Goal: Check status: Check status

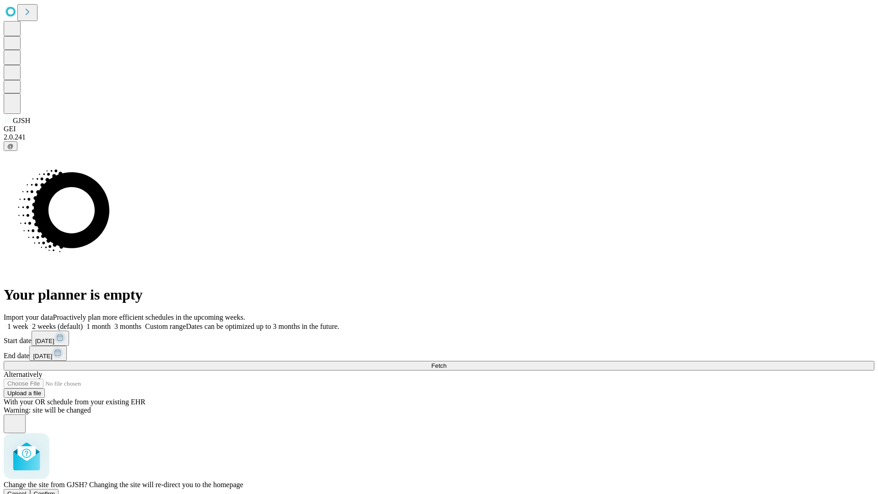
click at [55, 490] on span "Confirm" at bounding box center [45, 493] width 22 height 7
click at [28, 323] on label "1 week" at bounding box center [16, 327] width 25 height 8
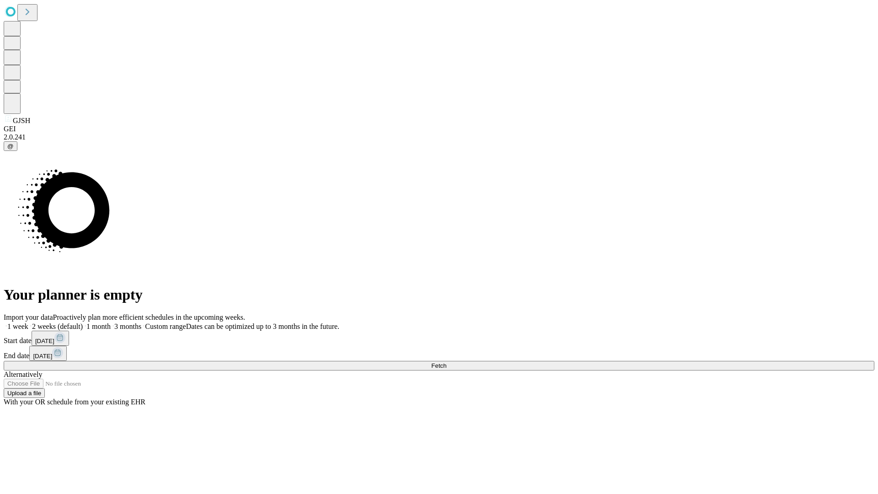
click at [447, 362] on span "Fetch" at bounding box center [438, 365] width 15 height 7
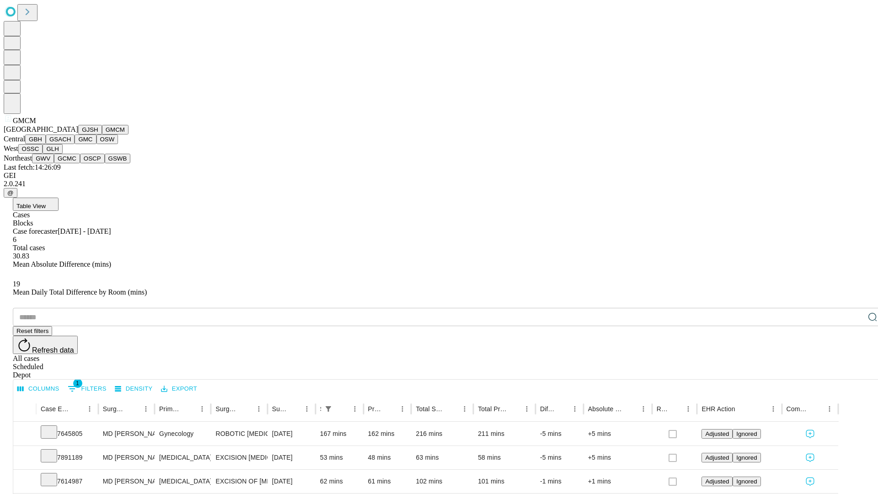
click at [46, 144] on button "GBH" at bounding box center [35, 140] width 21 height 10
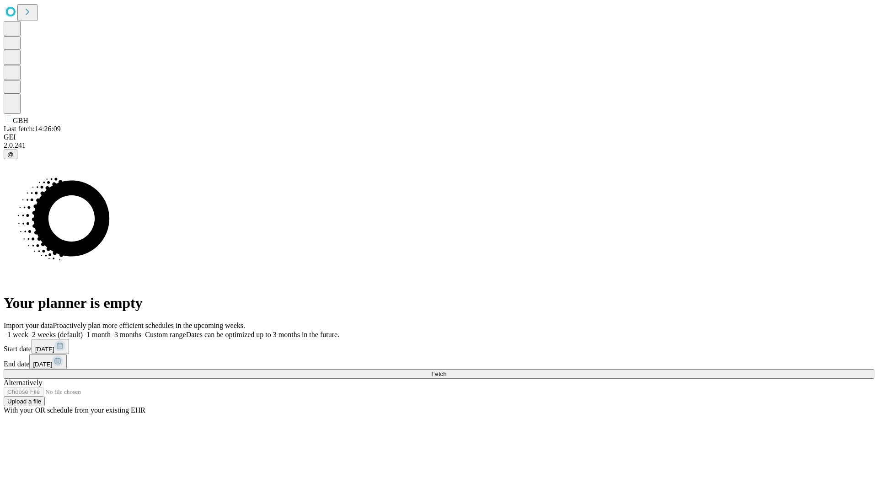
click at [28, 331] on label "1 week" at bounding box center [16, 335] width 25 height 8
click at [447, 371] on span "Fetch" at bounding box center [438, 374] width 15 height 7
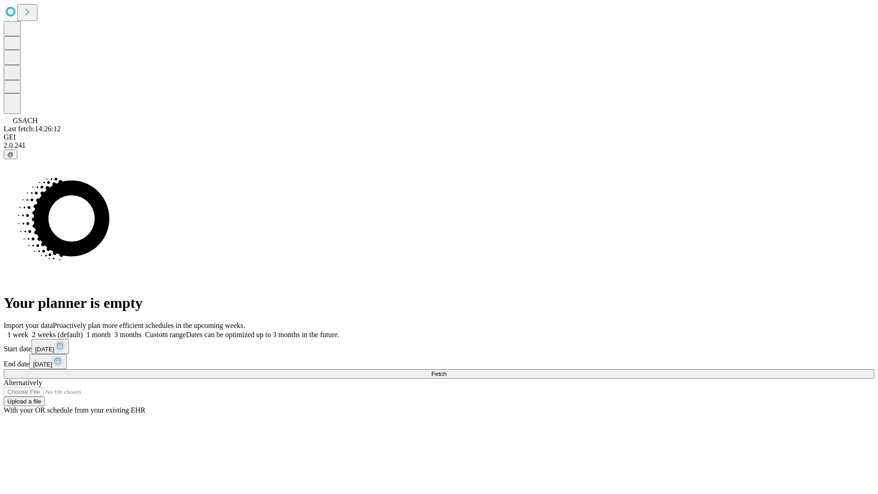
click at [28, 331] on label "1 week" at bounding box center [16, 335] width 25 height 8
click at [447, 371] on span "Fetch" at bounding box center [438, 374] width 15 height 7
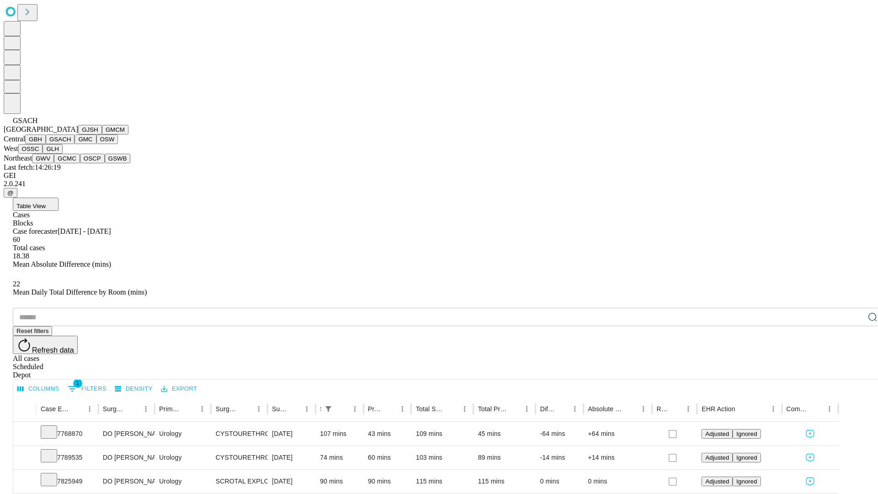
click at [75, 144] on button "GMC" at bounding box center [86, 140] width 22 height 10
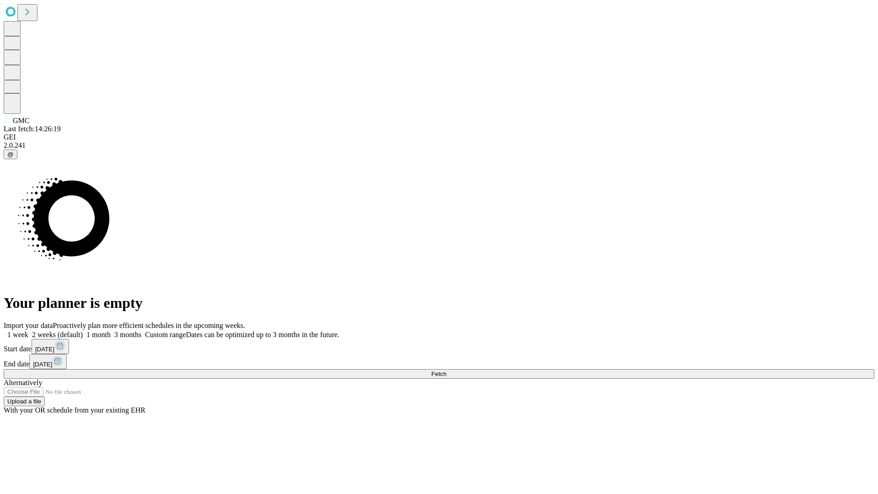
click at [447, 371] on span "Fetch" at bounding box center [438, 374] width 15 height 7
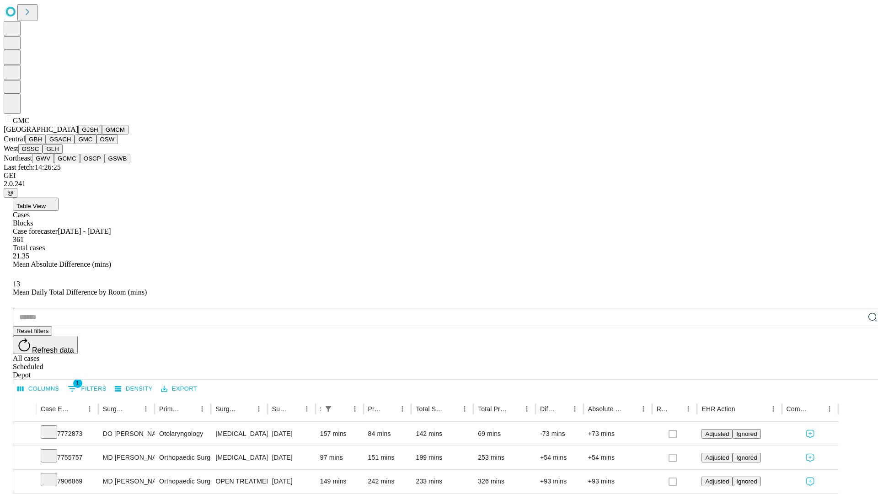
click at [97, 144] on button "OSW" at bounding box center [108, 140] width 22 height 10
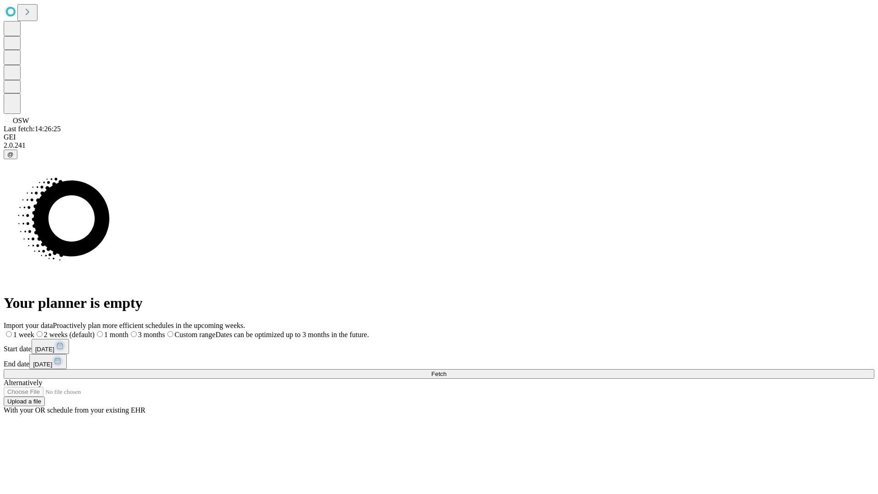
click at [34, 331] on label "1 week" at bounding box center [19, 335] width 31 height 8
click at [447, 371] on span "Fetch" at bounding box center [438, 374] width 15 height 7
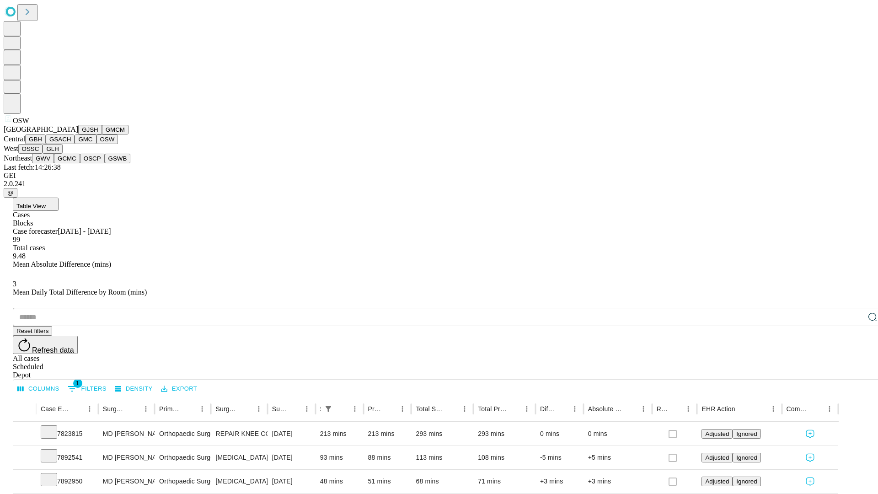
click at [43, 154] on button "OSSC" at bounding box center [30, 149] width 25 height 10
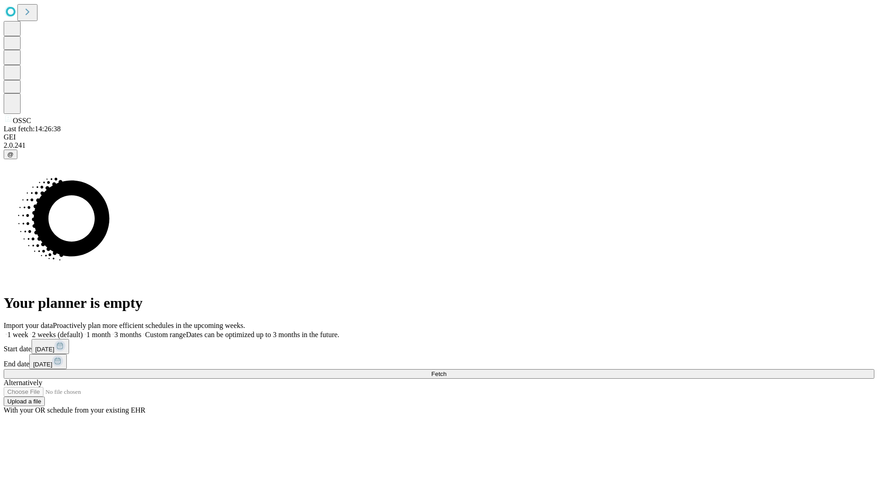
click at [28, 331] on label "1 week" at bounding box center [16, 335] width 25 height 8
click at [447, 371] on span "Fetch" at bounding box center [438, 374] width 15 height 7
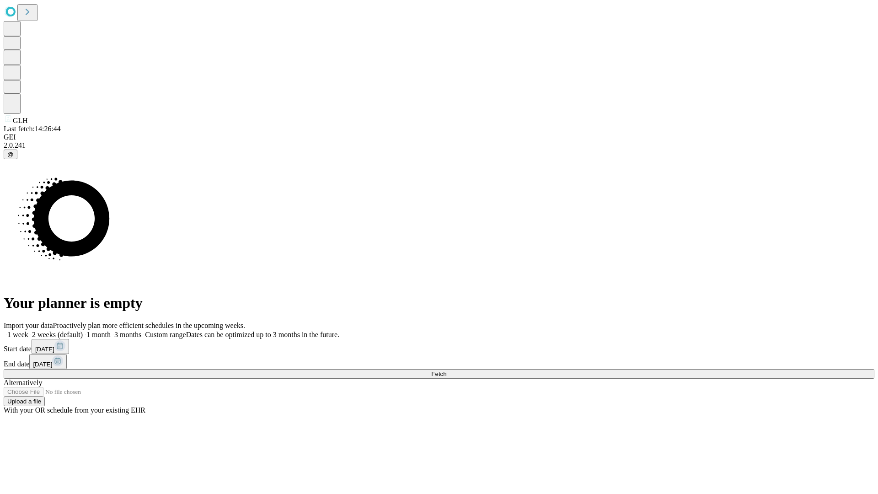
click at [28, 331] on label "1 week" at bounding box center [16, 335] width 25 height 8
click at [447, 371] on span "Fetch" at bounding box center [438, 374] width 15 height 7
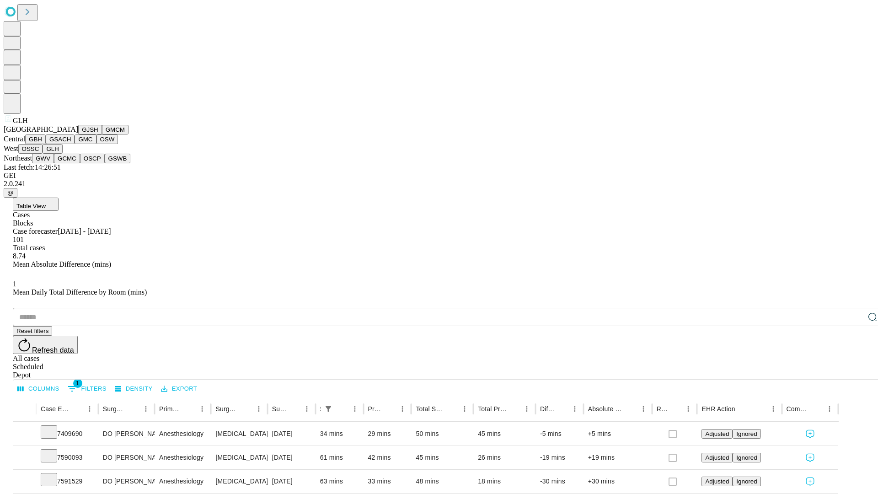
click at [54, 163] on button "GWV" at bounding box center [43, 159] width 22 height 10
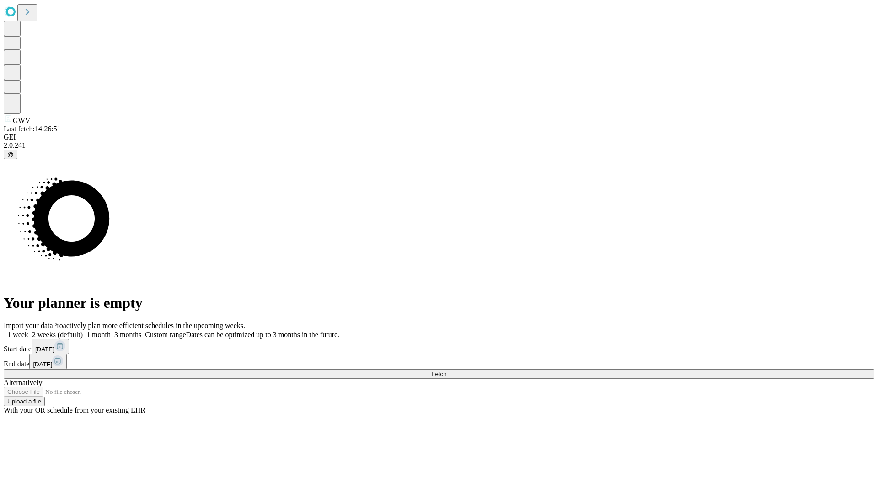
click at [28, 331] on label "1 week" at bounding box center [16, 335] width 25 height 8
click at [447, 371] on span "Fetch" at bounding box center [438, 374] width 15 height 7
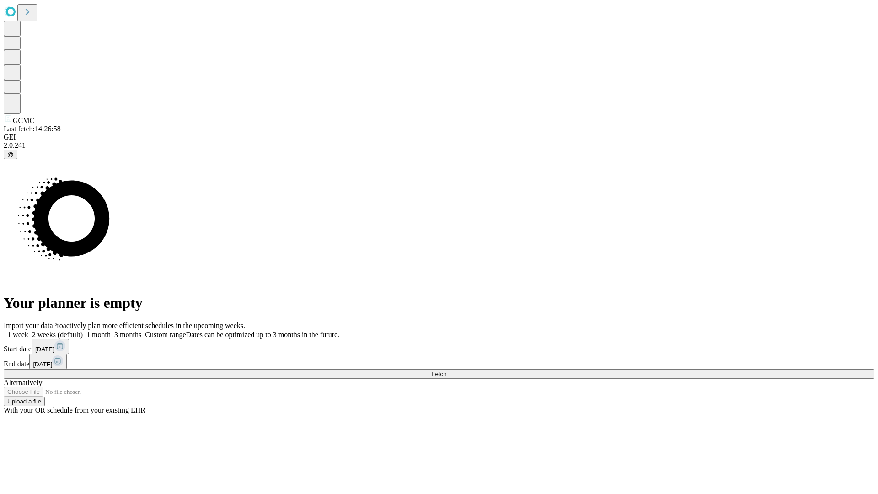
click at [28, 331] on label "1 week" at bounding box center [16, 335] width 25 height 8
click at [447, 371] on span "Fetch" at bounding box center [438, 374] width 15 height 7
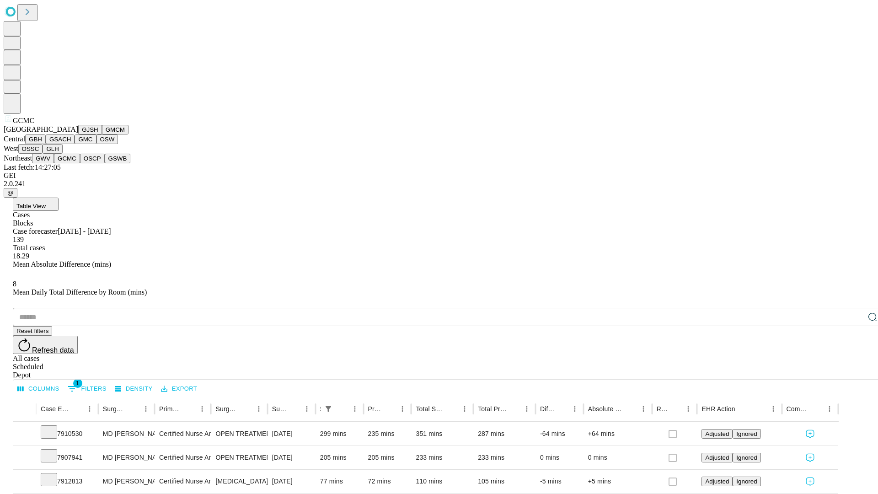
click at [80, 163] on button "OSCP" at bounding box center [92, 159] width 25 height 10
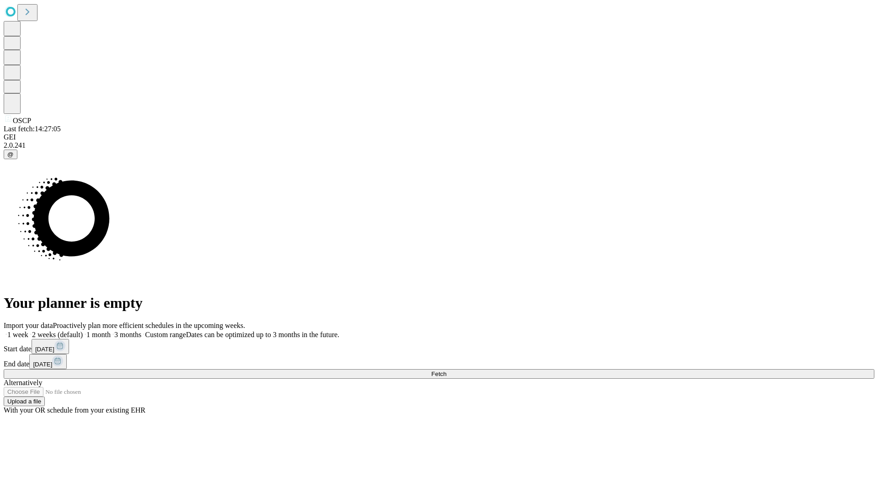
click at [28, 331] on label "1 week" at bounding box center [16, 335] width 25 height 8
click at [447, 371] on span "Fetch" at bounding box center [438, 374] width 15 height 7
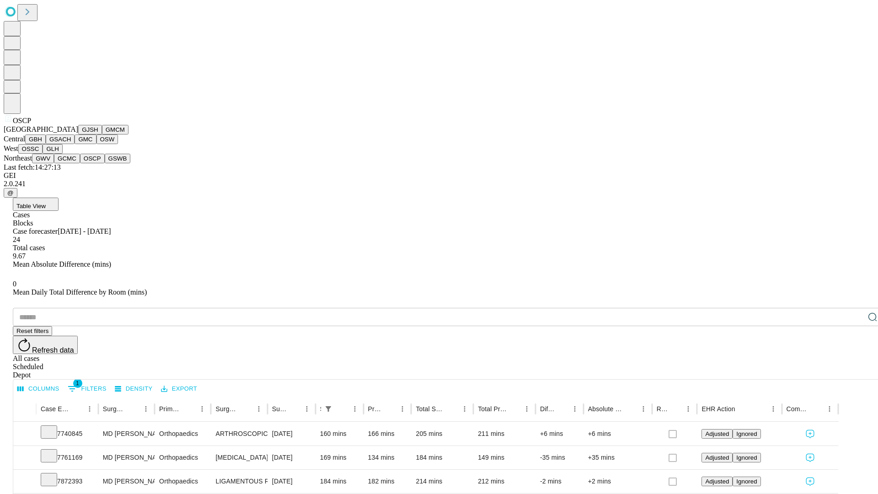
click at [105, 163] on button "GSWB" at bounding box center [118, 159] width 26 height 10
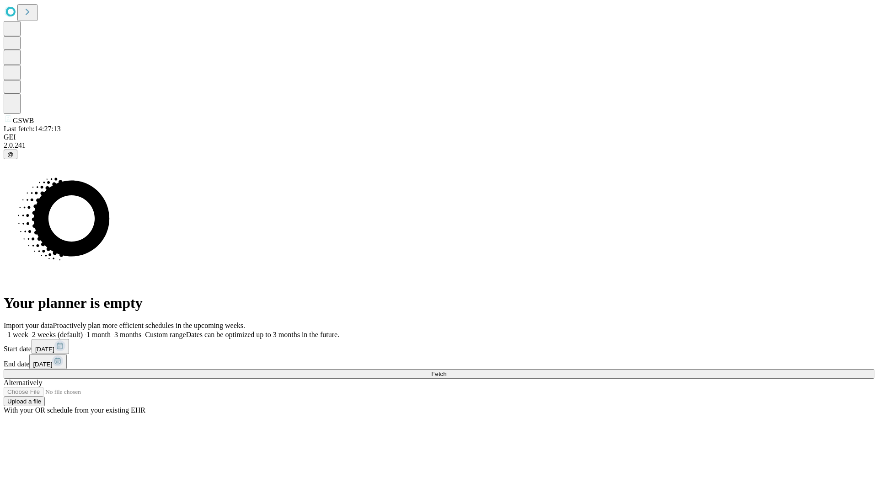
click at [28, 331] on label "1 week" at bounding box center [16, 335] width 25 height 8
click at [447, 371] on span "Fetch" at bounding box center [438, 374] width 15 height 7
